Goal: Complete application form

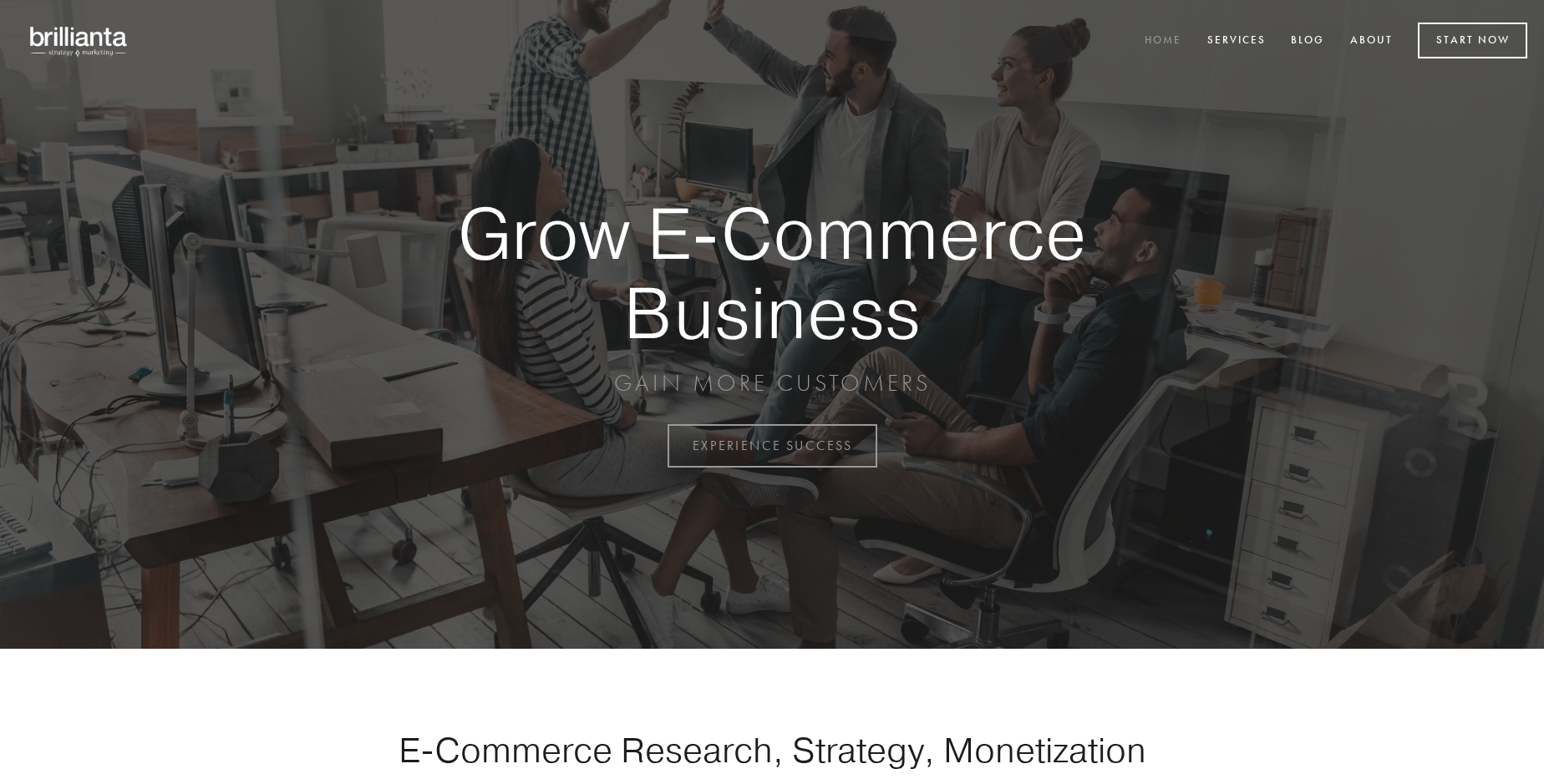
scroll to position [4379, 0]
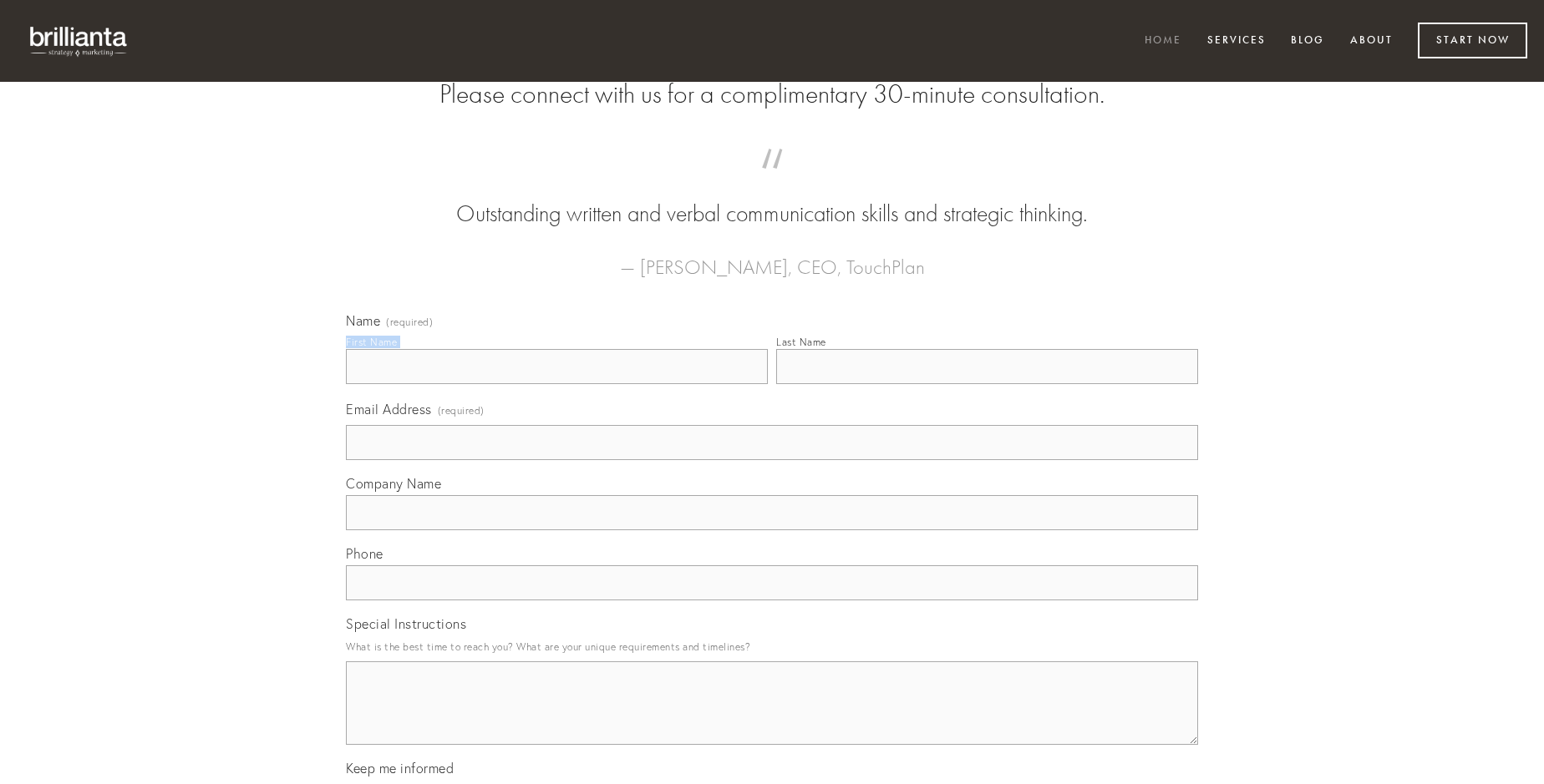
type input "[PERSON_NAME]"
click at [987, 384] on input "Last Name" at bounding box center [987, 366] width 422 height 35
type input "[PERSON_NAME]"
click at [772, 461] on input "Email Address (required)" at bounding box center [771, 442] width 852 height 35
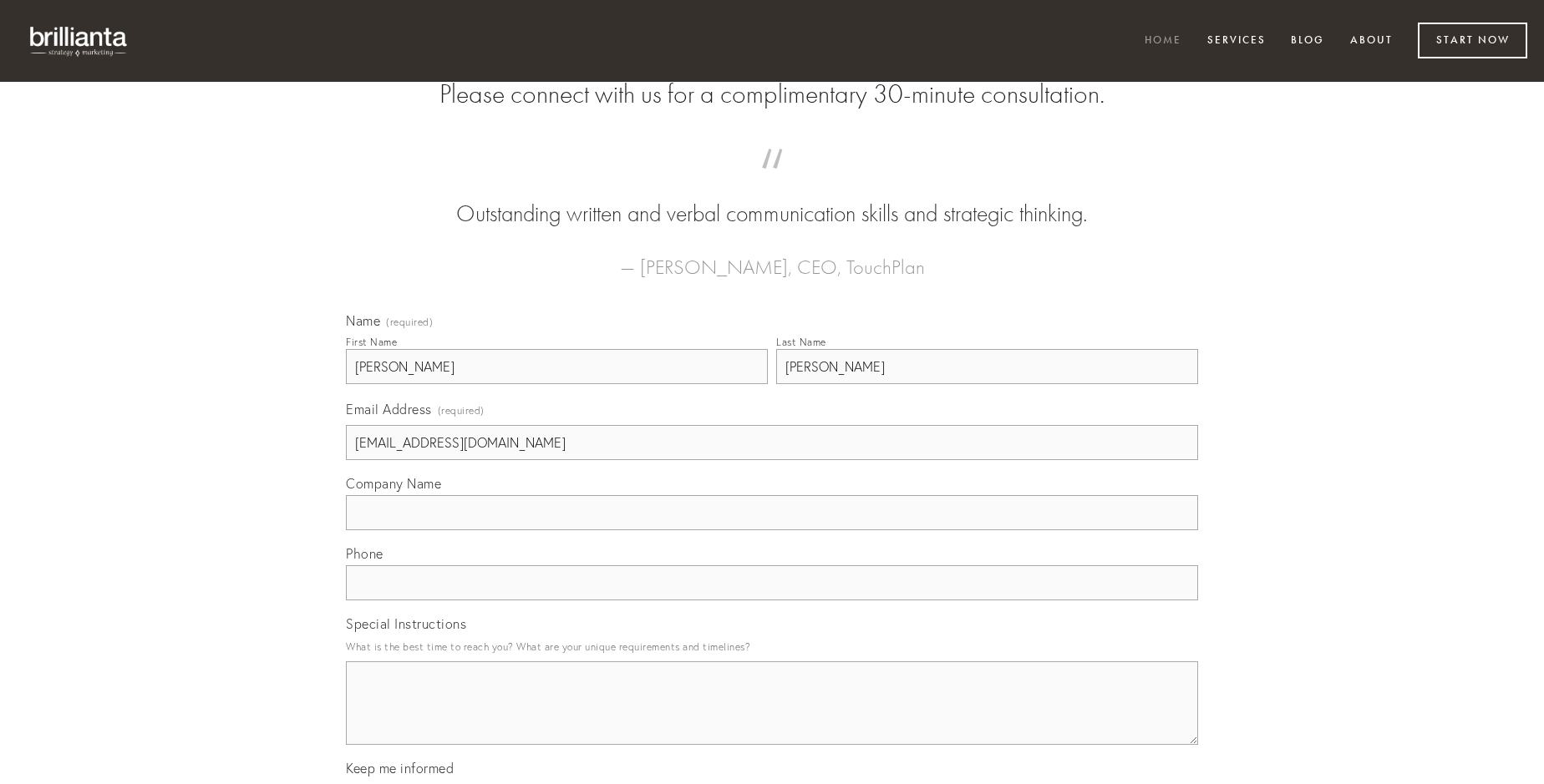
type input "[EMAIL_ADDRESS][DOMAIN_NAME]"
click at [772, 530] on input "Company Name" at bounding box center [771, 513] width 852 height 35
type input "deinde"
click at [772, 600] on input "text" at bounding box center [771, 582] width 852 height 35
click at [772, 718] on textarea "Special Instructions" at bounding box center [771, 703] width 852 height 84
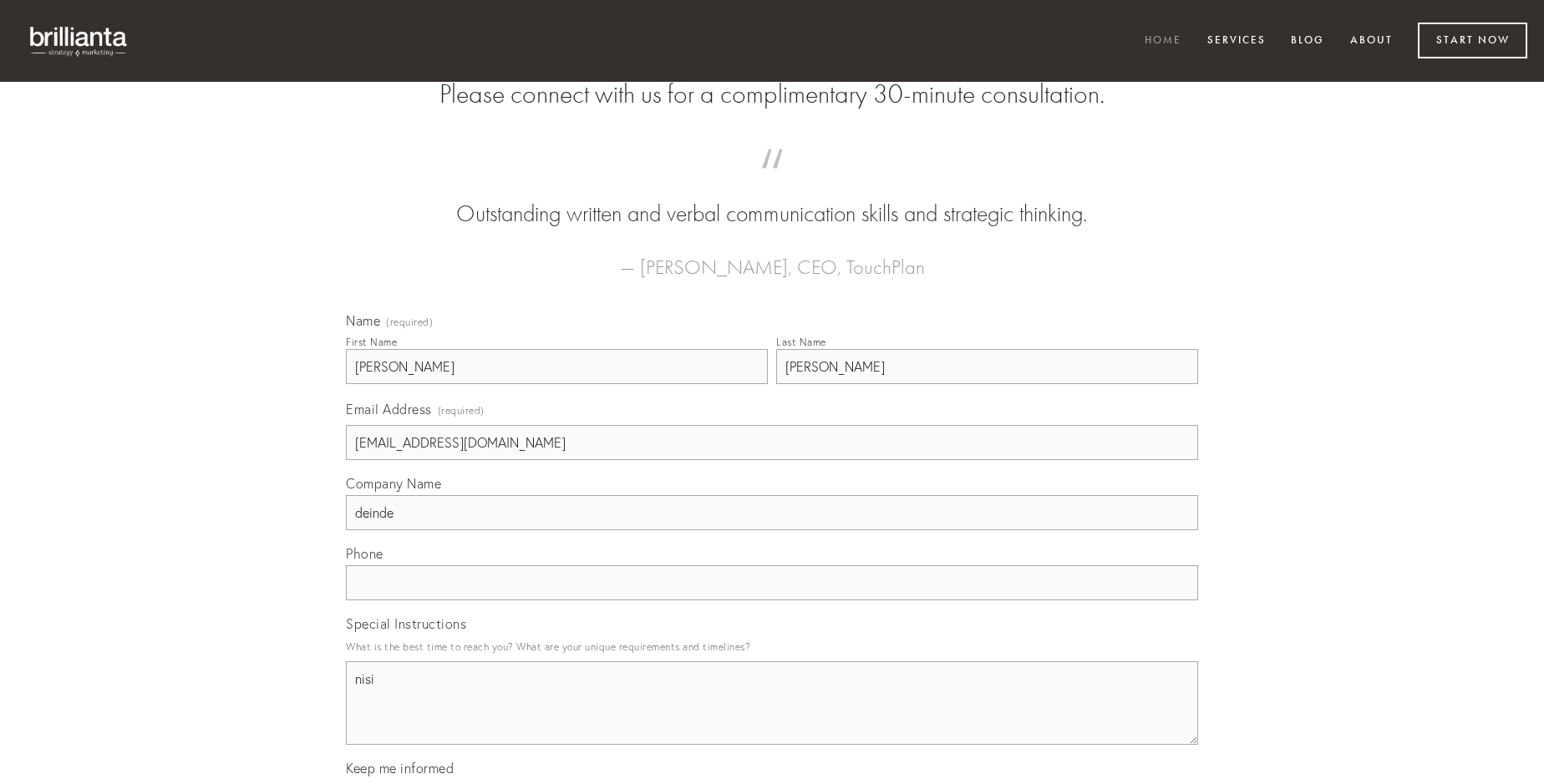
type textarea "nisi"
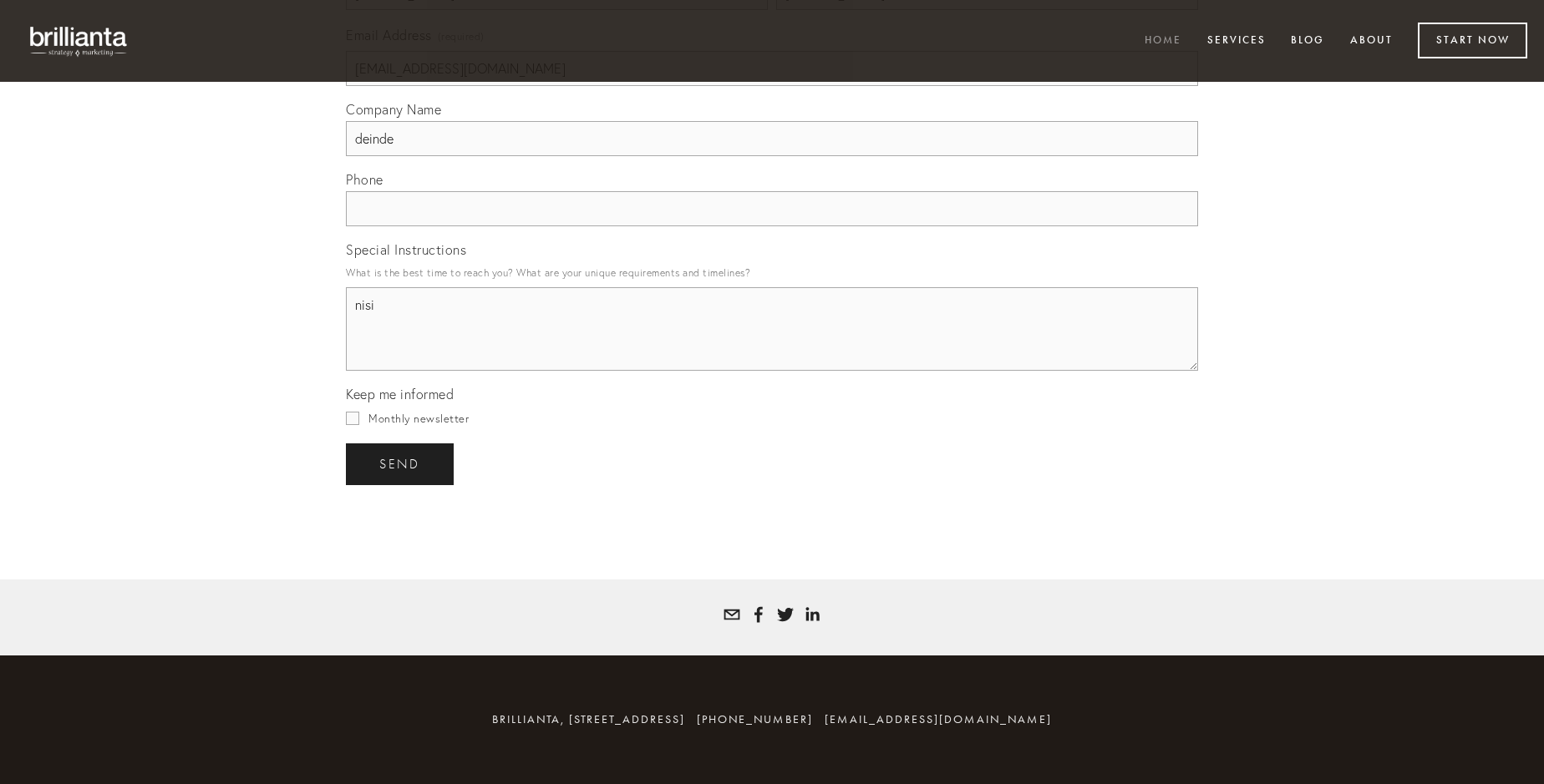
click at [401, 463] on span "send" at bounding box center [400, 464] width 41 height 15
